Goal: Task Accomplishment & Management: Manage account settings

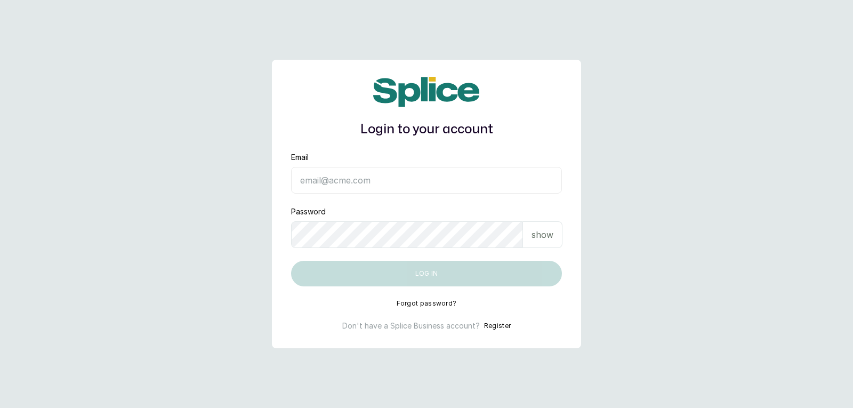
type input "[EMAIL_ADDRESS][DOMAIN_NAME]"
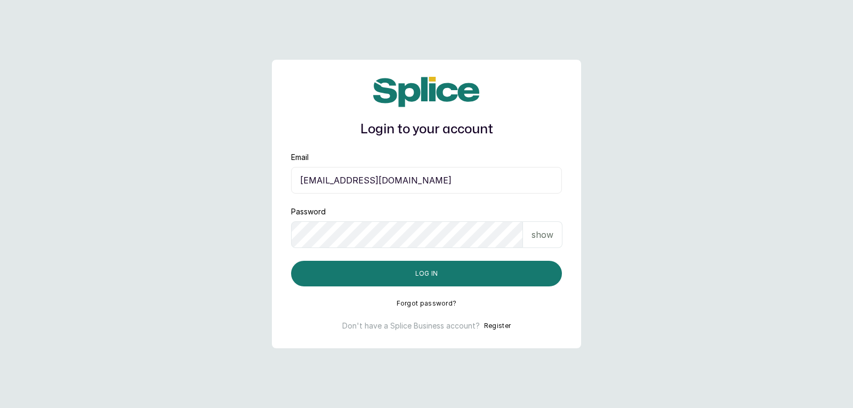
click at [549, 234] on p "show" at bounding box center [543, 234] width 22 height 13
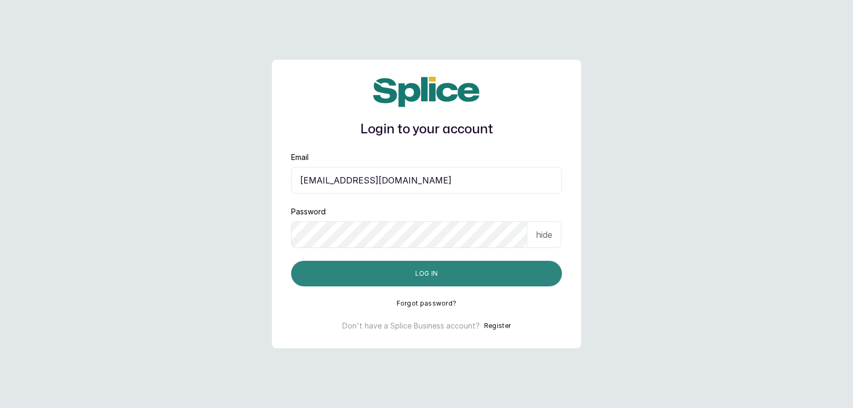
click at [528, 264] on button "Log in" at bounding box center [426, 274] width 271 height 26
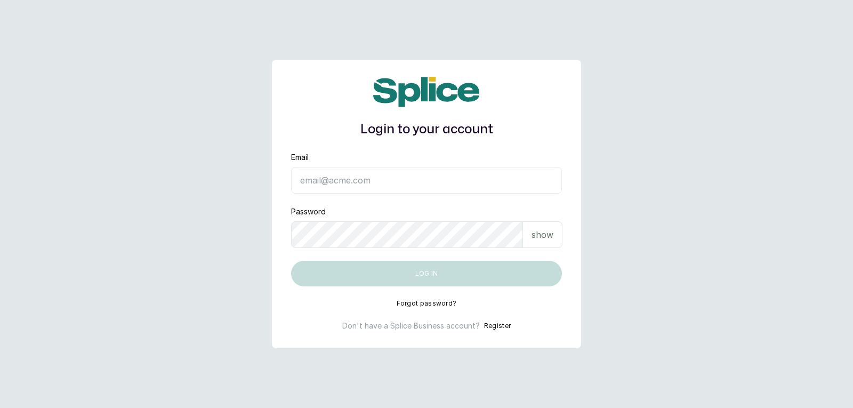
type input "[EMAIL_ADDRESS][DOMAIN_NAME]"
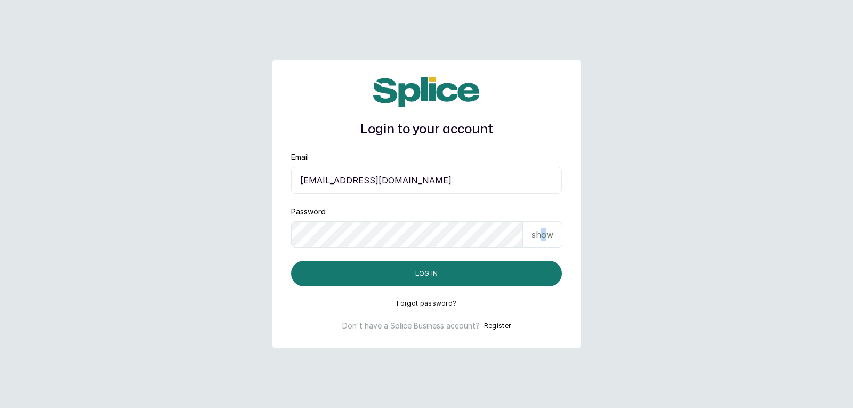
click at [544, 234] on p "show" at bounding box center [543, 234] width 22 height 13
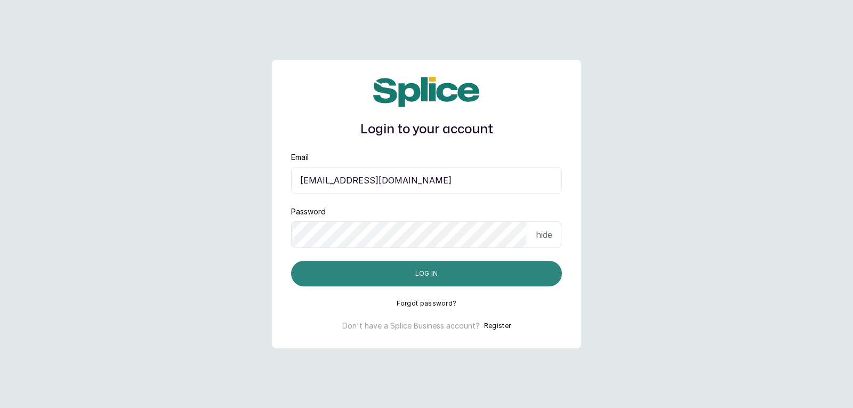
click at [558, 278] on button "Log in" at bounding box center [426, 274] width 271 height 26
click at [488, 277] on button "Log in" at bounding box center [426, 274] width 271 height 26
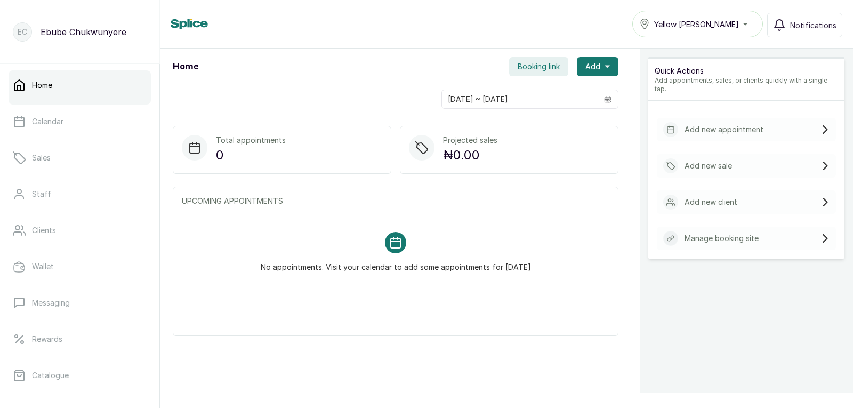
drag, startPoint x: 687, startPoint y: 131, endPoint x: 701, endPoint y: 119, distance: 17.8
